Goal: Task Accomplishment & Management: Complete application form

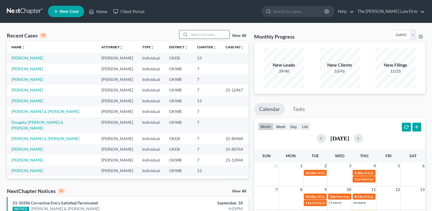
drag, startPoint x: 201, startPoint y: 31, endPoint x: 203, endPoint y: 33, distance: 3.0
click at [201, 31] on input "search" at bounding box center [209, 34] width 40 height 8
type input "mcclendon"
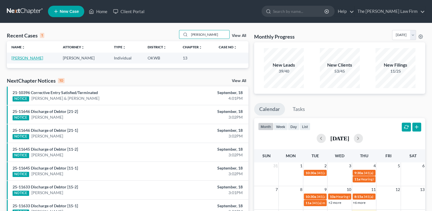
click at [34, 57] on link "[PERSON_NAME]" at bounding box center [27, 57] width 32 height 5
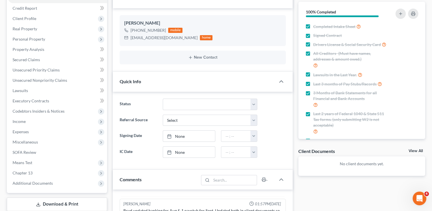
scroll to position [57, 0]
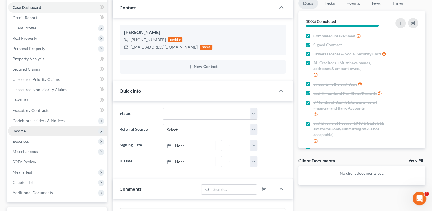
click at [17, 129] on span "Income" at bounding box center [19, 130] width 13 height 5
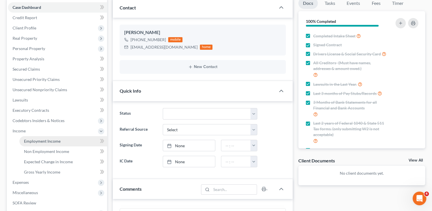
click at [58, 142] on span "Employment Income" at bounding box center [42, 140] width 37 height 5
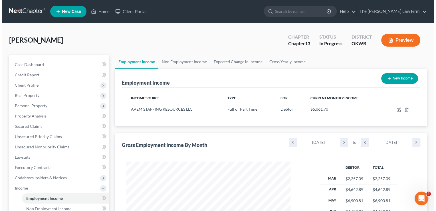
scroll to position [102, 175]
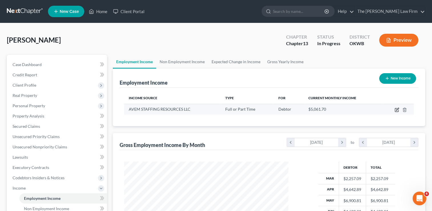
click at [397, 110] on icon "button" at bounding box center [397, 109] width 3 height 3
select select "0"
select select "37"
select select "2"
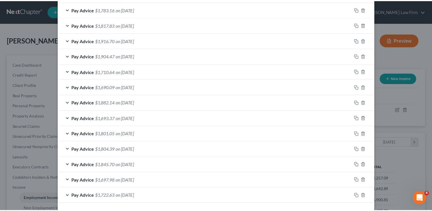
scroll to position [225, 0]
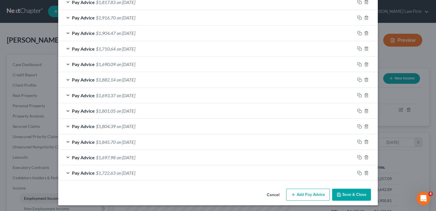
click at [272, 194] on button "Cancel" at bounding box center [273, 194] width 22 height 11
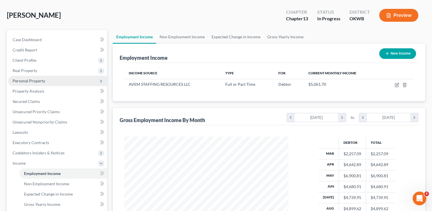
scroll to position [1, 0]
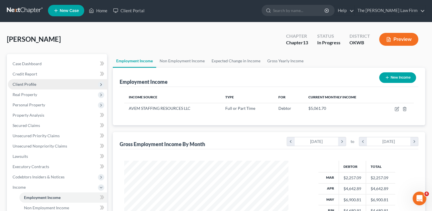
click at [35, 83] on span "Client Profile" at bounding box center [57, 84] width 99 height 10
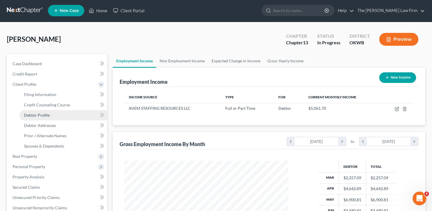
click at [47, 116] on span "Debtor Profile" at bounding box center [37, 114] width 26 height 5
select select "0"
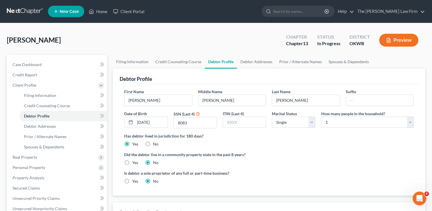
radio input "true"
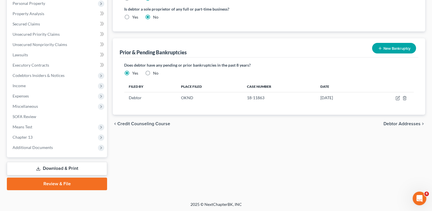
scroll to position [164, 0]
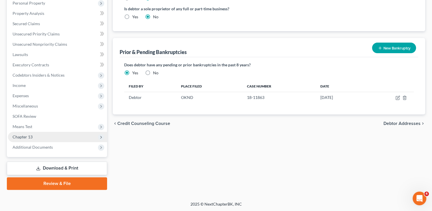
click at [31, 135] on span "Chapter 13" at bounding box center [23, 136] width 20 height 5
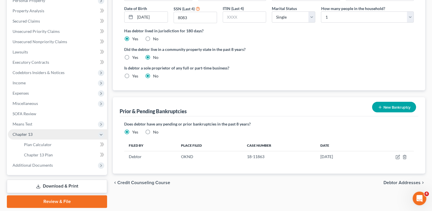
scroll to position [102, 0]
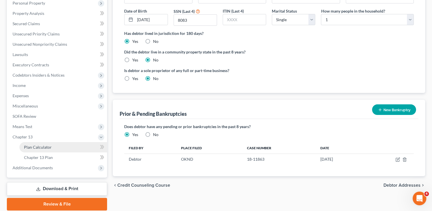
click at [46, 147] on span "Plan Calculator" at bounding box center [38, 146] width 28 height 5
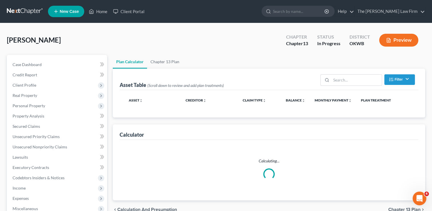
select select "59"
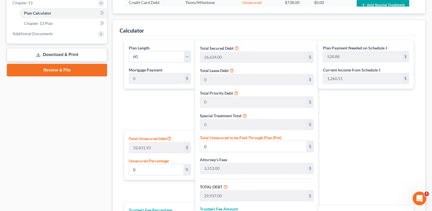
scroll to position [200, 0]
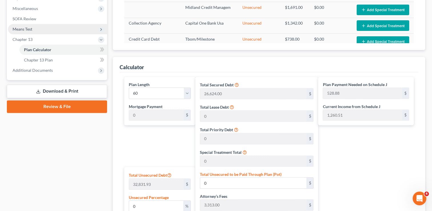
click at [32, 30] on span "Means Test" at bounding box center [23, 29] width 20 height 5
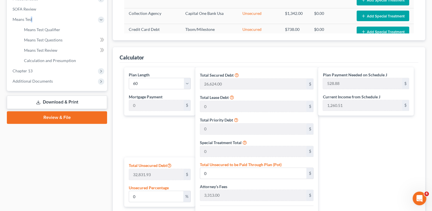
scroll to position [171, 0]
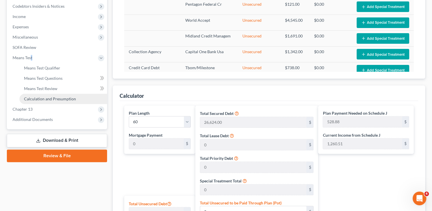
click at [49, 100] on span "Calculation and Presumption" at bounding box center [50, 98] width 52 height 5
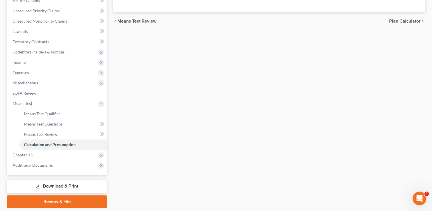
scroll to position [143, 0]
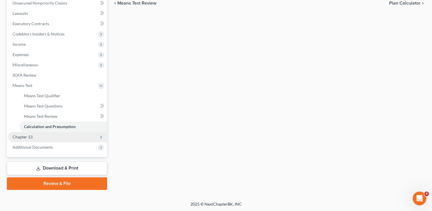
click at [23, 135] on span "Chapter 13" at bounding box center [23, 136] width 20 height 5
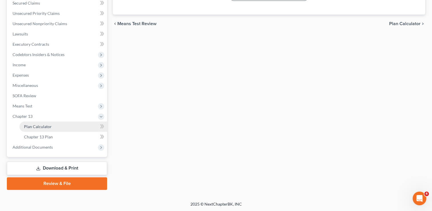
click at [54, 126] on link "Plan Calculator" at bounding box center [63, 126] width 88 height 10
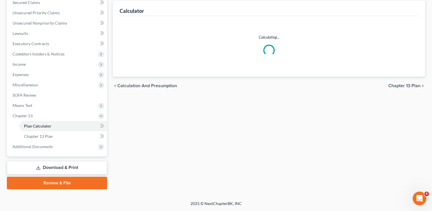
select select "59"
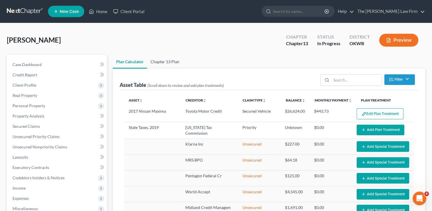
click at [169, 60] on link "Chapter 13 Plan" at bounding box center [165, 62] width 36 height 14
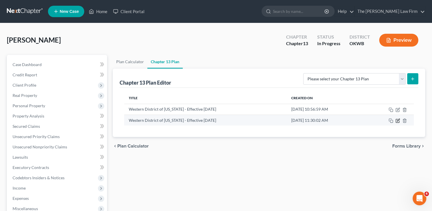
click at [397, 120] on icon "button" at bounding box center [397, 120] width 5 height 5
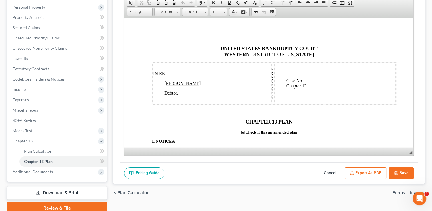
scroll to position [86, 0]
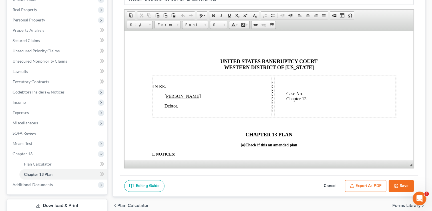
click at [401, 185] on button "Save" at bounding box center [400, 186] width 25 height 12
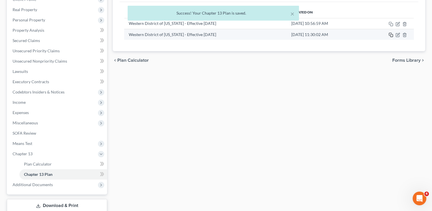
click at [390, 35] on icon "button" at bounding box center [390, 35] width 5 height 5
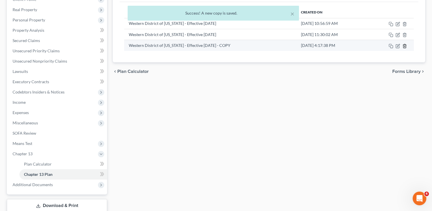
click at [404, 46] on line "button" at bounding box center [404, 46] width 0 height 1
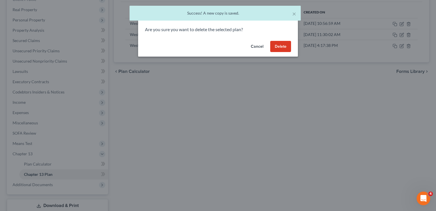
click at [279, 45] on button "Delete" at bounding box center [280, 46] width 21 height 11
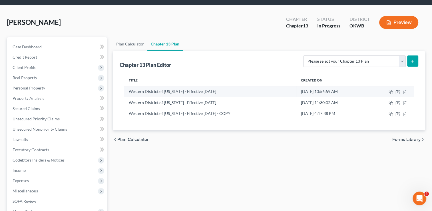
scroll to position [0, 0]
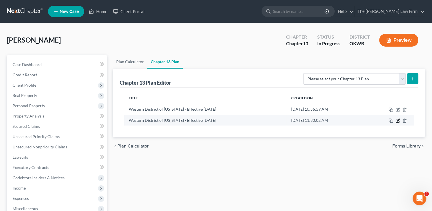
click at [397, 120] on icon "button" at bounding box center [397, 120] width 5 height 5
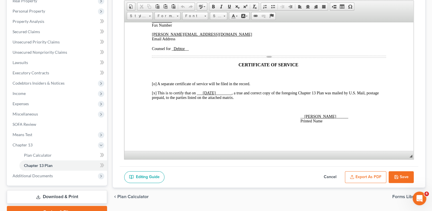
scroll to position [123, 0]
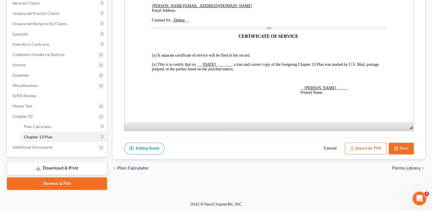
click at [363, 147] on button "Export as PDF" at bounding box center [365, 148] width 41 height 12
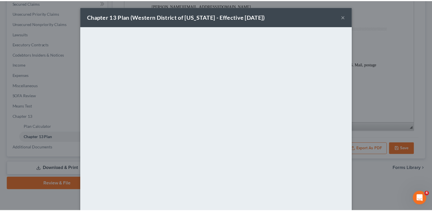
scroll to position [28, 0]
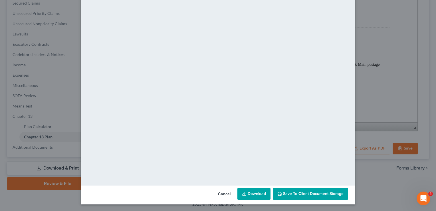
click at [410, 29] on div "Chapter 13 Plan (Western District of Oklahoma - Effective 9/1/24) × <object ng-…" at bounding box center [218, 105] width 436 height 211
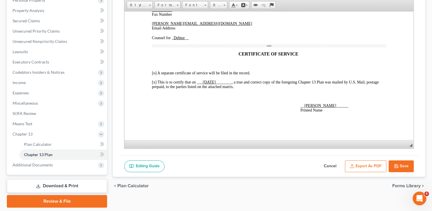
scroll to position [123, 0]
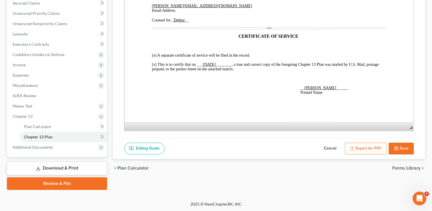
click at [58, 166] on link "Download & Print" at bounding box center [57, 167] width 100 height 13
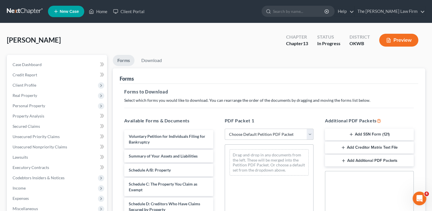
click at [253, 134] on select "Choose Default Petition PDF Packet Complete Bankruptcy Petition (all forms and …" at bounding box center [268, 133] width 89 height 11
drag, startPoint x: 381, startPoint y: 80, endPoint x: 386, endPoint y: 92, distance: 12.7
click at [381, 80] on div "Forms" at bounding box center [269, 75] width 298 height 15
click at [363, 147] on button "Add Creditor Matrix Text File" at bounding box center [369, 147] width 89 height 12
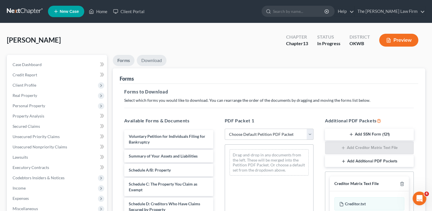
click at [151, 61] on link "Download" at bounding box center [152, 60] width 30 height 11
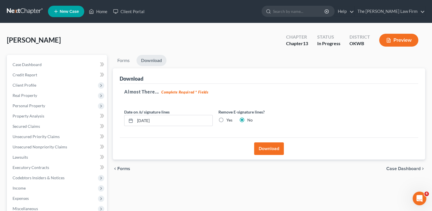
click at [267, 147] on button "Download" at bounding box center [269, 148] width 30 height 13
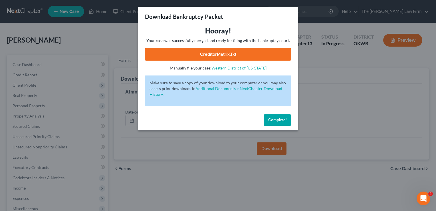
click at [237, 56] on link "CreditorMatrix.txt" at bounding box center [218, 54] width 146 height 13
drag, startPoint x: 201, startPoint y: 188, endPoint x: 201, endPoint y: 184, distance: 4.0
click at [201, 188] on div "Download Bankruptcy Packet Hooray! Your case was successfully merged and ready …" at bounding box center [218, 105] width 436 height 211
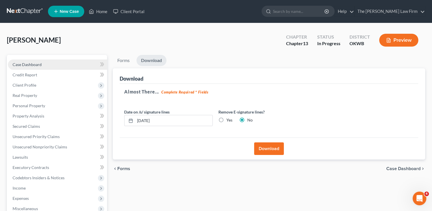
click at [38, 65] on span "Case Dashboard" at bounding box center [27, 64] width 29 height 5
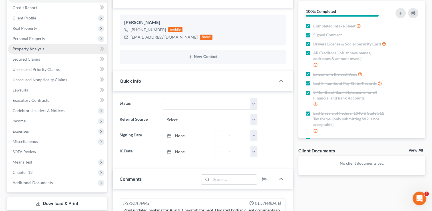
scroll to position [57, 0]
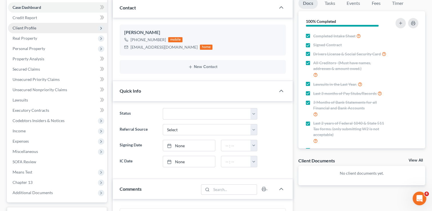
click at [40, 29] on span "Client Profile" at bounding box center [57, 28] width 99 height 10
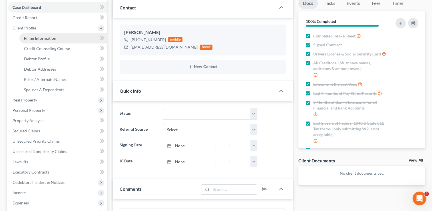
click at [46, 38] on span "Filing Information" at bounding box center [40, 38] width 32 height 5
select select "1"
select select "0"
select select "3"
select select "37"
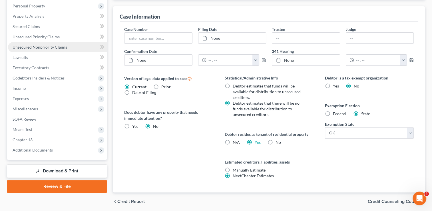
scroll to position [181, 0]
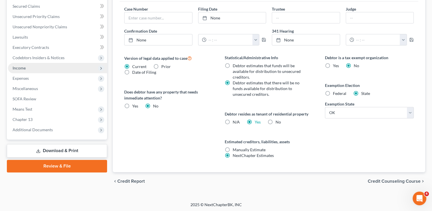
click at [25, 66] on span "Income" at bounding box center [19, 67] width 13 height 5
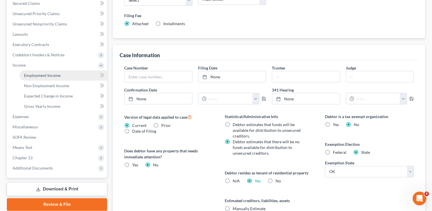
scroll to position [120, 0]
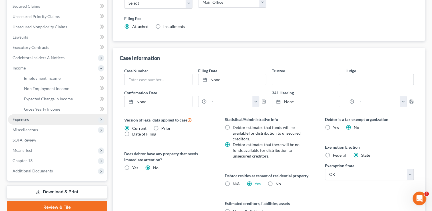
click at [25, 119] on span "Expenses" at bounding box center [21, 119] width 16 height 5
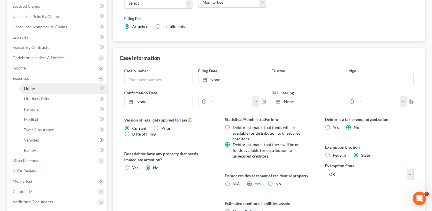
click at [33, 86] on span "Home" at bounding box center [29, 88] width 11 height 5
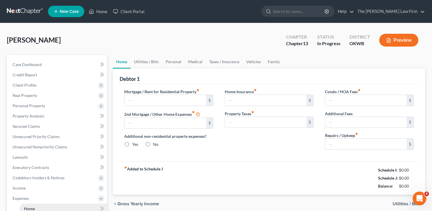
type input "700.00"
type input "0.00"
radio input "true"
type input "0.00"
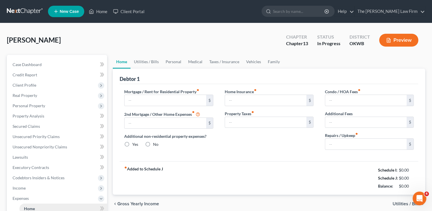
type input "0.00"
type input "150.00"
click at [148, 61] on link "Utilities / Bills" at bounding box center [146, 62] width 32 height 14
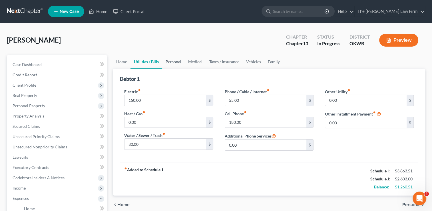
click at [173, 63] on link "Personal" at bounding box center [173, 62] width 23 height 14
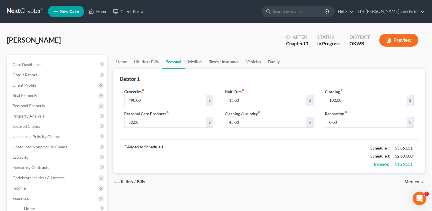
click at [188, 62] on link "Medical" at bounding box center [195, 62] width 21 height 14
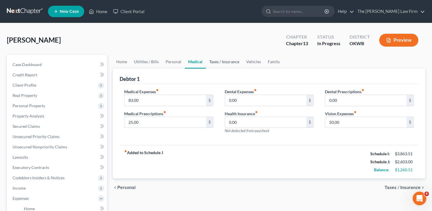
click at [216, 62] on link "Taxes / Insurance" at bounding box center [224, 62] width 37 height 14
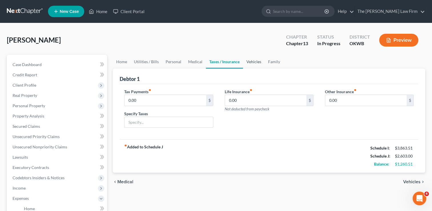
click at [255, 62] on link "Vehicles" at bounding box center [254, 62] width 22 height 14
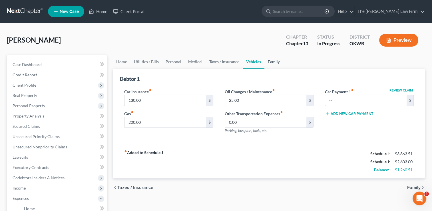
click at [271, 61] on link "Family" at bounding box center [273, 62] width 19 height 14
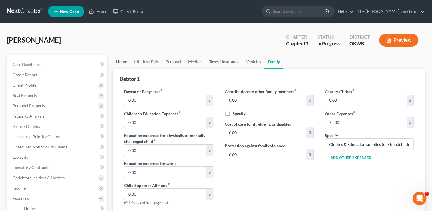
click at [121, 61] on link "Home" at bounding box center [122, 62] width 18 height 14
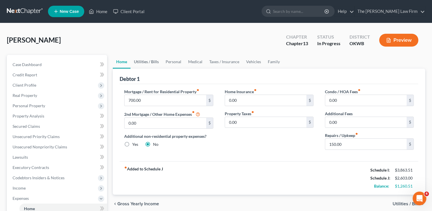
click at [147, 61] on link "Utilities / Bills" at bounding box center [146, 62] width 32 height 14
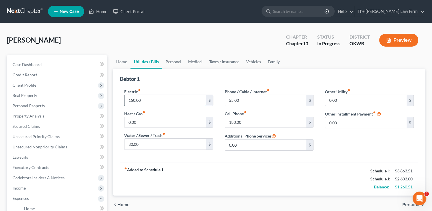
click at [145, 99] on input "150.00" at bounding box center [164, 100] width 81 height 11
type input "1"
type input "200.00"
click at [142, 142] on input "80.00" at bounding box center [164, 143] width 81 height 11
type input "90.00"
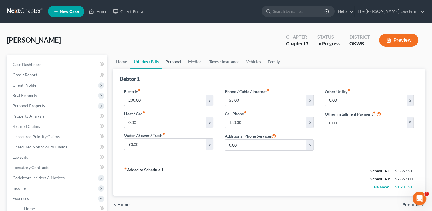
click at [173, 61] on link "Personal" at bounding box center [173, 62] width 23 height 14
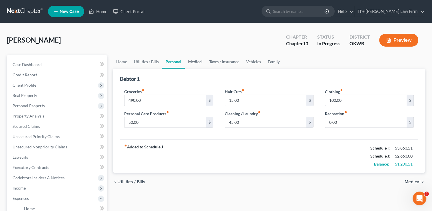
click at [193, 61] on link "Medical" at bounding box center [195, 62] width 21 height 14
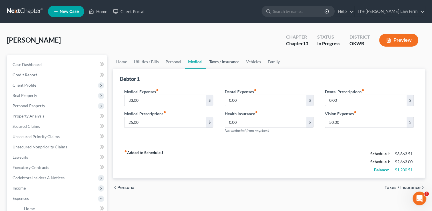
click at [232, 61] on link "Taxes / Insurance" at bounding box center [224, 62] width 37 height 14
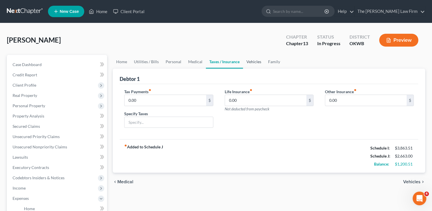
click at [252, 62] on link "Vehicles" at bounding box center [254, 62] width 22 height 14
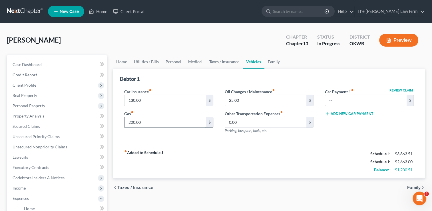
click at [148, 120] on input "200.00" at bounding box center [164, 122] width 81 height 11
type input "250.00"
click at [216, 145] on div "fiber_manual_record Added to Schedule J Schedule I: $3,863.51 Schedule J: $2,71…" at bounding box center [269, 161] width 298 height 33
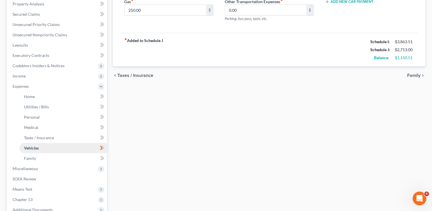
scroll to position [114, 0]
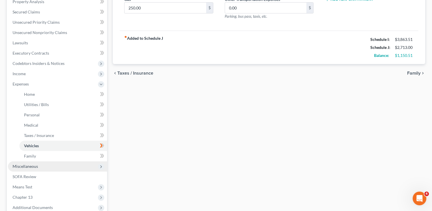
click at [40, 164] on span "Miscellaneous" at bounding box center [57, 166] width 99 height 10
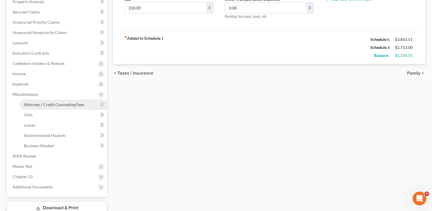
click at [60, 104] on span "Attorney / Credit Counseling Fees" at bounding box center [54, 104] width 60 height 5
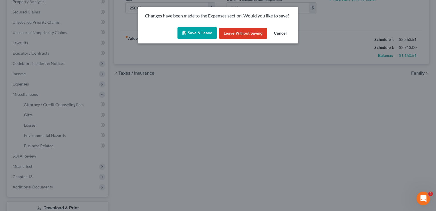
click at [200, 37] on button "Save & Leave" at bounding box center [196, 33] width 39 height 12
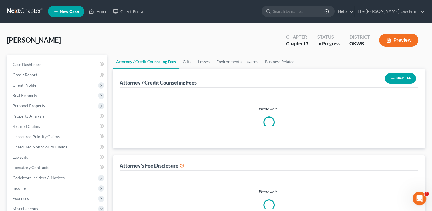
select select "0"
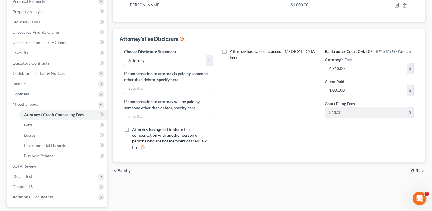
scroll to position [114, 0]
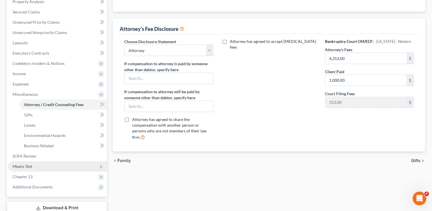
click at [29, 165] on span "Means Test" at bounding box center [23, 165] width 20 height 5
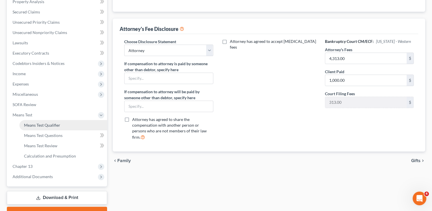
click at [60, 125] on link "Means Test Qualifier" at bounding box center [63, 125] width 88 height 10
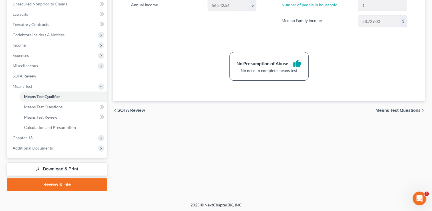
scroll to position [143, 0]
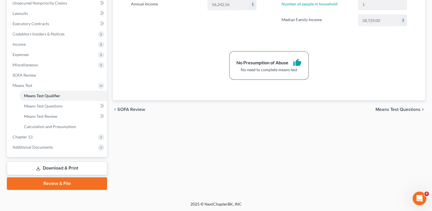
click at [70, 182] on link "Review & File" at bounding box center [57, 183] width 100 height 13
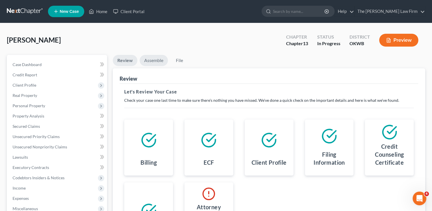
click at [153, 61] on link "Assemble" at bounding box center [153, 60] width 28 height 11
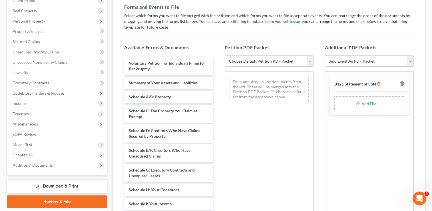
scroll to position [86, 0]
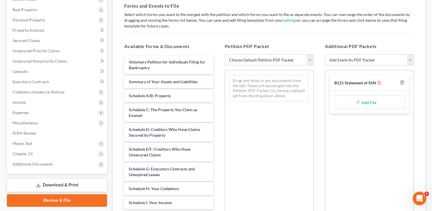
click at [275, 59] on select "Choose Default Petition PDF Packet Complete Bankruptcy Petition (all forms and …" at bounding box center [268, 59] width 89 height 11
select select "0"
click at [224, 54] on select "Choose Default Petition PDF Packet Complete Bankruptcy Petition (all forms and …" at bounding box center [268, 59] width 89 height 11
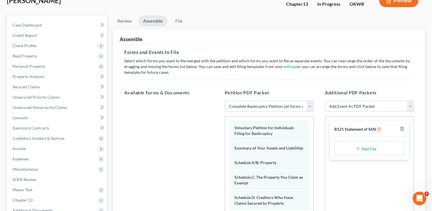
scroll to position [29, 0]
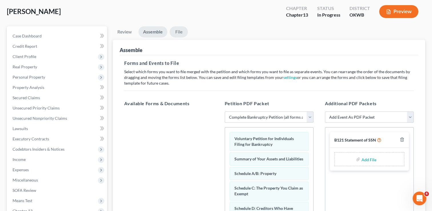
click at [179, 31] on link "File" at bounding box center [178, 31] width 18 height 11
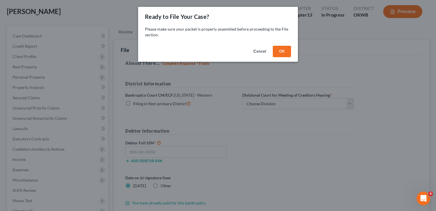
drag, startPoint x: 280, startPoint y: 48, endPoint x: 275, endPoint y: 50, distance: 5.9
click at [280, 48] on button "OK" at bounding box center [282, 51] width 18 height 11
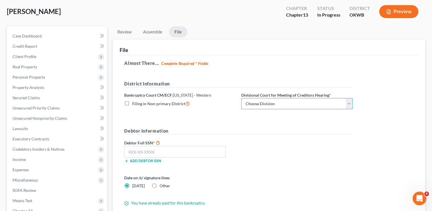
drag, startPoint x: 284, startPoint y: 100, endPoint x: 284, endPoint y: 104, distance: 4.6
click at [284, 100] on select "Choose Division Oklahoma City" at bounding box center [296, 103] width 111 height 11
select select "0"
click at [241, 98] on select "Choose Division Oklahoma City" at bounding box center [296, 103] width 111 height 11
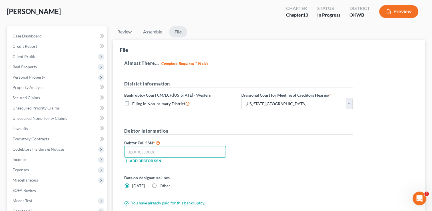
drag, startPoint x: 167, startPoint y: 149, endPoint x: 171, endPoint y: 153, distance: 4.9
click at [167, 149] on input "text" at bounding box center [175, 151] width 102 height 11
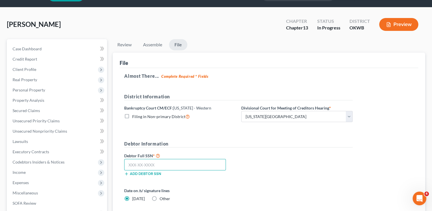
scroll to position [57, 0]
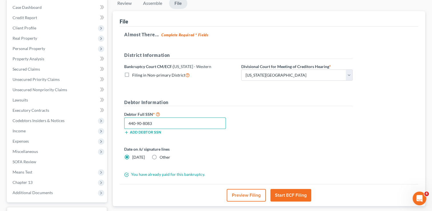
type input "440-90-8083"
click at [159, 157] on label "Other" at bounding box center [164, 157] width 11 height 6
click at [162, 157] on input "Other" at bounding box center [164, 156] width 4 height 4
radio input "true"
radio input "false"
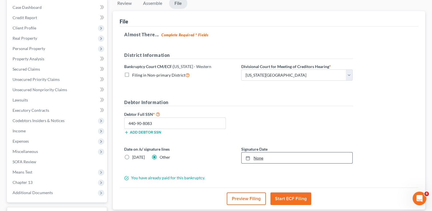
click at [260, 157] on link "None" at bounding box center [296, 157] width 111 height 11
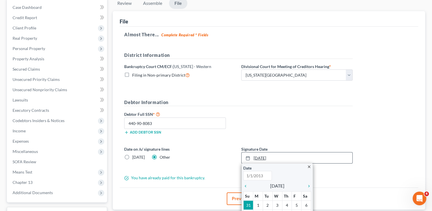
type input "9/18/2025"
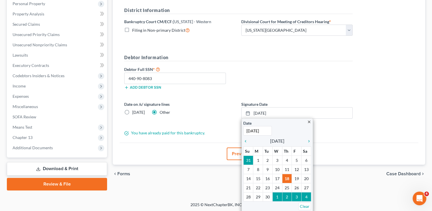
scroll to position [102, 0]
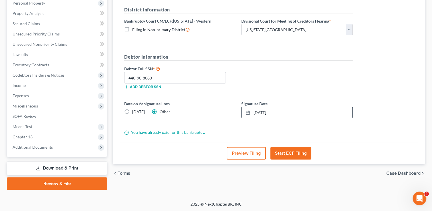
click at [295, 150] on button "Start ECF Filing" at bounding box center [290, 153] width 41 height 13
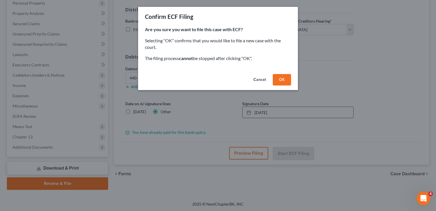
click at [284, 79] on button "OK" at bounding box center [282, 79] width 18 height 11
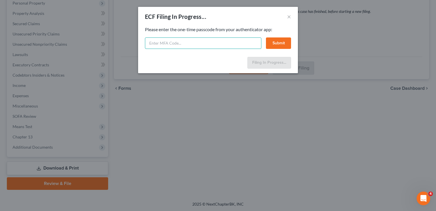
click at [198, 41] on input "text" at bounding box center [203, 42] width 116 height 11
type input "103998"
click at [273, 44] on button "Submit" at bounding box center [278, 42] width 25 height 11
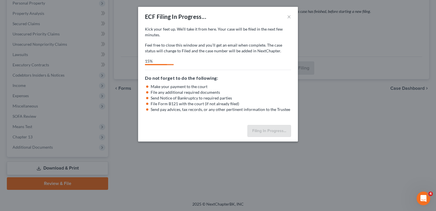
select select "0"
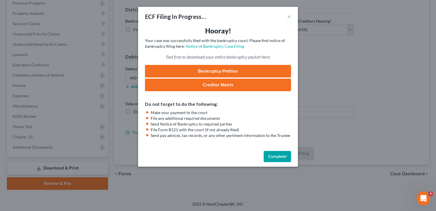
click at [281, 155] on button "Complete!" at bounding box center [277, 156] width 27 height 11
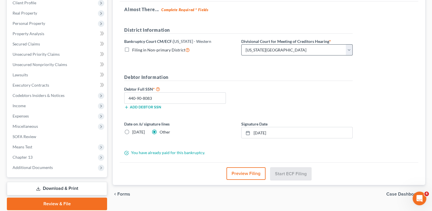
scroll to position [0, 0]
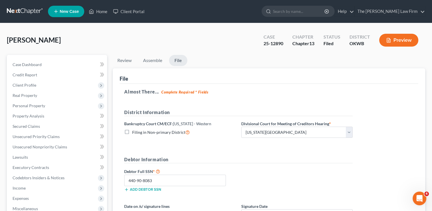
drag, startPoint x: 20, startPoint y: 11, endPoint x: 46, endPoint y: 17, distance: 26.3
click at [20, 11] on link at bounding box center [25, 11] width 37 height 10
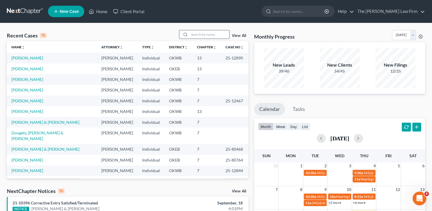
click at [213, 34] on input "search" at bounding box center [209, 34] width 40 height 8
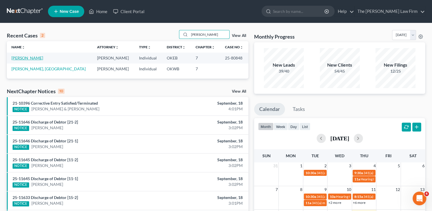
type input "[PERSON_NAME]"
click at [33, 58] on link "[PERSON_NAME]" at bounding box center [27, 57] width 32 height 5
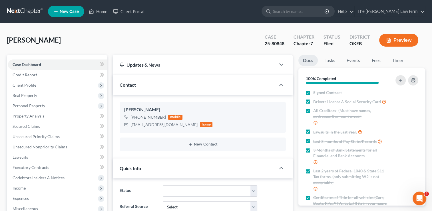
scroll to position [146, 0]
drag, startPoint x: 131, startPoint y: 124, endPoint x: 186, endPoint y: 125, distance: 54.8
click at [186, 125] on div "[EMAIL_ADDRESS][DOMAIN_NAME]" at bounding box center [163, 125] width 67 height 6
drag, startPoint x: 186, startPoint y: 125, endPoint x: 151, endPoint y: 124, distance: 34.8
copy div "[EMAIL_ADDRESS][DOMAIN_NAME]"
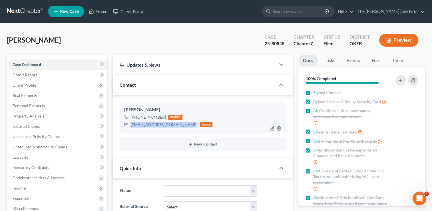
copy div "[EMAIL_ADDRESS][DOMAIN_NAME]"
click at [222, 36] on div "[PERSON_NAME] Upgraded Case 25-80848 Chapter Chapter 7 Status Filed District OK…" at bounding box center [216, 42] width 418 height 25
drag, startPoint x: 284, startPoint y: 44, endPoint x: 272, endPoint y: 45, distance: 11.8
click at [272, 45] on div "25-80848" at bounding box center [274, 43] width 20 height 7
copy div "80848"
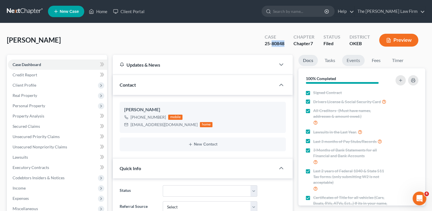
click at [353, 61] on link "Events" at bounding box center [353, 60] width 23 height 11
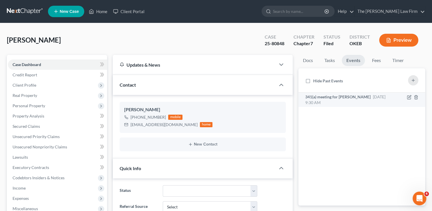
click at [330, 95] on span "341(a) meeting for [PERSON_NAME]" at bounding box center [337, 96] width 65 height 5
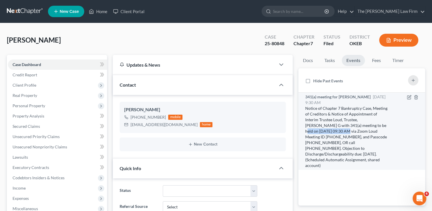
drag, startPoint x: 356, startPoint y: 125, endPoint x: 322, endPoint y: 131, distance: 34.3
click at [322, 131] on div "Notice of Chapter 7 Bankruptcy Case, Meeting of Creditors & Notice of Appointme…" at bounding box center [346, 136] width 83 height 63
drag, startPoint x: 322, startPoint y: 131, endPoint x: 314, endPoint y: 131, distance: 7.7
copy div "[DATE] 09:30 AM"
drag, startPoint x: 370, startPoint y: 131, endPoint x: 313, endPoint y: 136, distance: 57.3
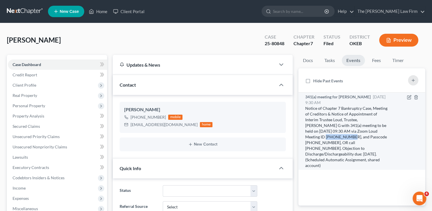
click at [313, 136] on div "Notice of Chapter 7 Bankruptcy Case, Meeting of Creditors & Notice of Appointme…" at bounding box center [346, 136] width 83 height 63
copy div "[PHONE_NUMBER]"
drag, startPoint x: 340, startPoint y: 136, endPoint x: 363, endPoint y: 138, distance: 22.6
click at [363, 138] on div "Notice of Chapter 7 Bankruptcy Case, Meeting of Creditors & Notice of Appointme…" at bounding box center [346, 136] width 83 height 63
drag, startPoint x: 363, startPoint y: 138, endPoint x: 357, endPoint y: 135, distance: 6.4
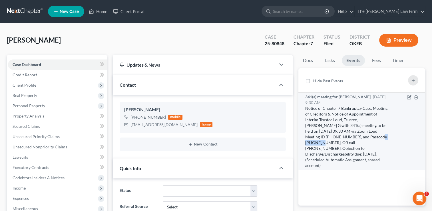
copy div "3540266742"
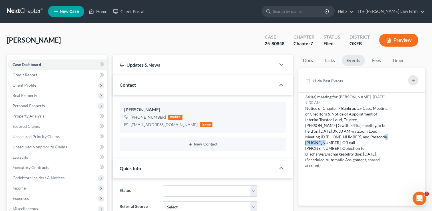
click at [21, 11] on link at bounding box center [25, 11] width 37 height 10
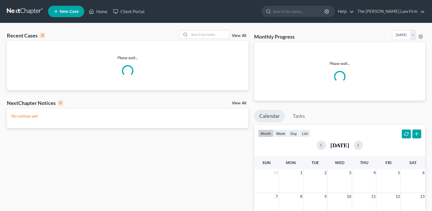
click at [199, 33] on input "search" at bounding box center [209, 34] width 40 height 8
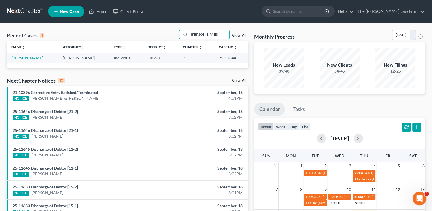
type input "corbin"
click at [34, 58] on link "[PERSON_NAME]" at bounding box center [27, 57] width 32 height 5
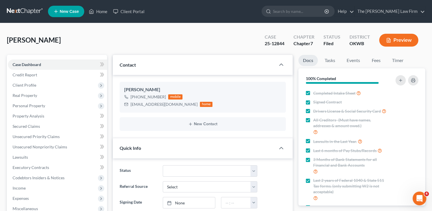
scroll to position [608, 0]
click at [356, 60] on link "Events" at bounding box center [353, 60] width 23 height 11
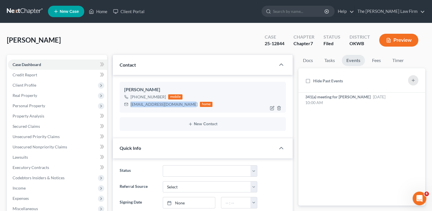
drag, startPoint x: 130, startPoint y: 103, endPoint x: 182, endPoint y: 108, distance: 52.4
click at [182, 108] on div "Kristina Corbin +1 (210) 727-0217 mobile kristinacorbin300@gmail.com home" at bounding box center [203, 97] width 166 height 31
drag, startPoint x: 182, startPoint y: 108, endPoint x: 161, endPoint y: 103, distance: 21.6
copy div "kristinacorbin300@gmail.com"
drag, startPoint x: 272, startPoint y: 44, endPoint x: 284, endPoint y: 45, distance: 12.1
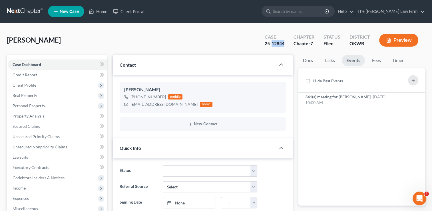
click at [284, 45] on div "25-12844" at bounding box center [274, 43] width 20 height 7
drag, startPoint x: 284, startPoint y: 45, endPoint x: 278, endPoint y: 43, distance: 6.6
copy div "12844"
click at [344, 97] on span "341(a) meeting for Kristina Corbin" at bounding box center [337, 96] width 65 height 5
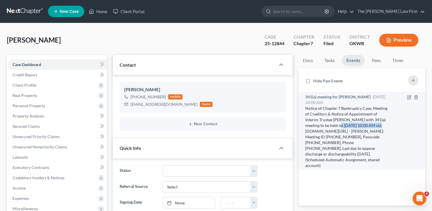
drag, startPoint x: 343, startPoint y: 125, endPoint x: 387, endPoint y: 126, distance: 43.4
click at [387, 126] on div "Notice of Chapter 7 Bankruptcy Case, Meeting of Creditors & Notice of Appointme…" at bounding box center [346, 136] width 83 height 63
drag, startPoint x: 387, startPoint y: 126, endPoint x: 378, endPoint y: 124, distance: 9.0
copy div "10/15/2025 at 10:00 AM"
drag, startPoint x: 373, startPoint y: 131, endPoint x: 313, endPoint y: 137, distance: 59.3
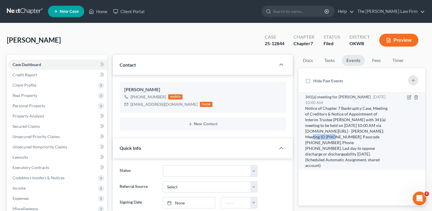
click at [313, 137] on div "Notice of Chapter 7 Bankruptcy Case, Meeting of Creditors & Notice of Appointme…" at bounding box center [346, 136] width 83 height 63
drag, startPoint x: 313, startPoint y: 137, endPoint x: 377, endPoint y: 129, distance: 64.0
copy div "303 265 9045"
drag, startPoint x: 333, startPoint y: 135, endPoint x: 355, endPoint y: 137, distance: 21.8
click at [355, 137] on div "Notice of Chapter 7 Bankruptcy Case, Meeting of Creditors & Notice of Appointme…" at bounding box center [346, 136] width 83 height 63
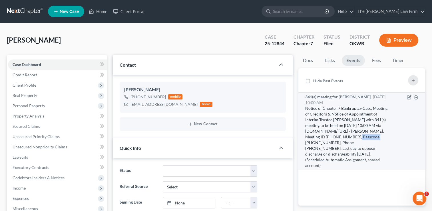
drag, startPoint x: 355, startPoint y: 137, endPoint x: 346, endPoint y: 135, distance: 9.6
copy div "0600197562"
